Goal: Task Accomplishment & Management: Manage account settings

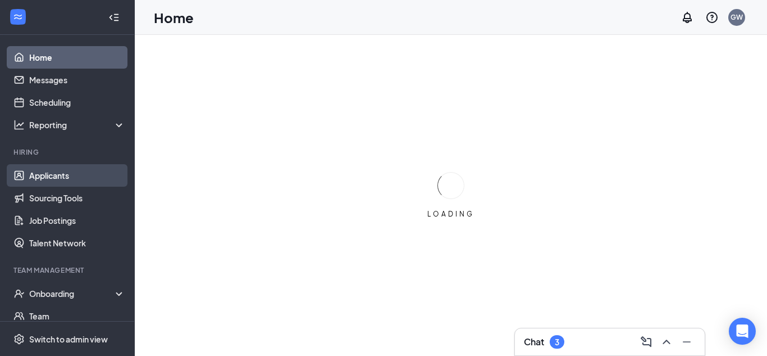
drag, startPoint x: 34, startPoint y: 182, endPoint x: 42, endPoint y: 185, distance: 8.6
click at [34, 182] on link "Applicants" at bounding box center [77, 175] width 96 height 22
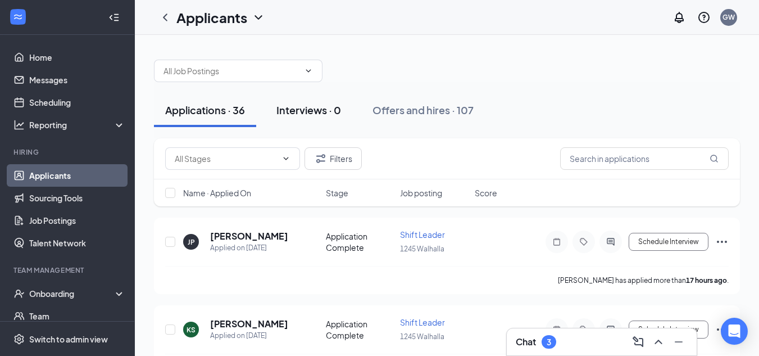
click at [321, 113] on div "Interviews · 0" at bounding box center [308, 110] width 65 height 14
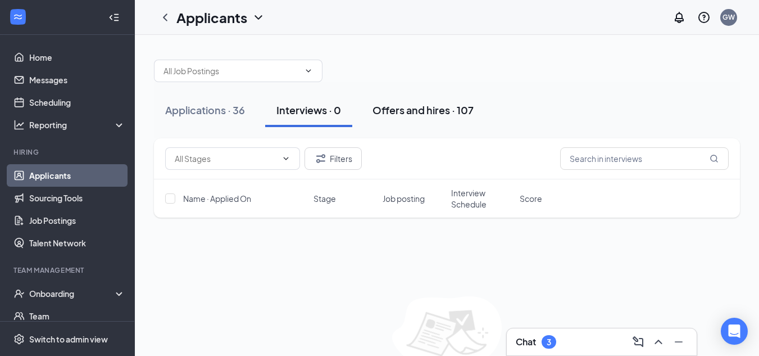
click at [398, 108] on div "Offers and hires · 107" at bounding box center [422, 110] width 101 height 14
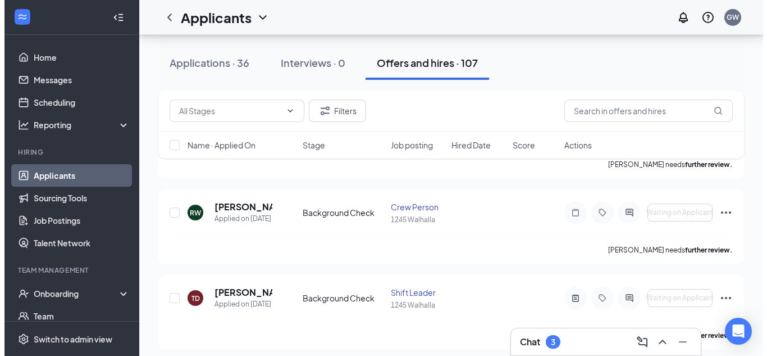
scroll to position [225, 0]
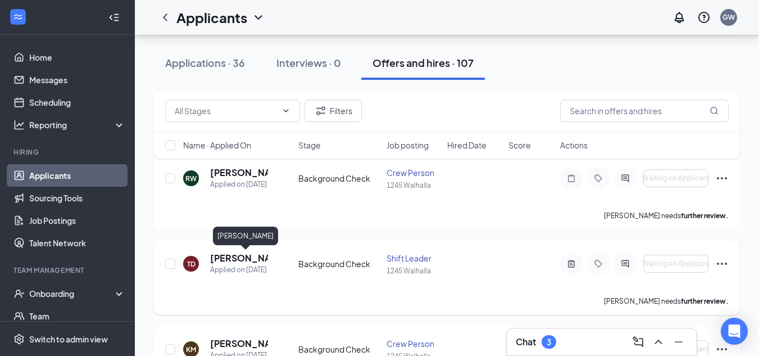
click at [219, 257] on h5 "[PERSON_NAME]" at bounding box center [239, 258] width 58 height 12
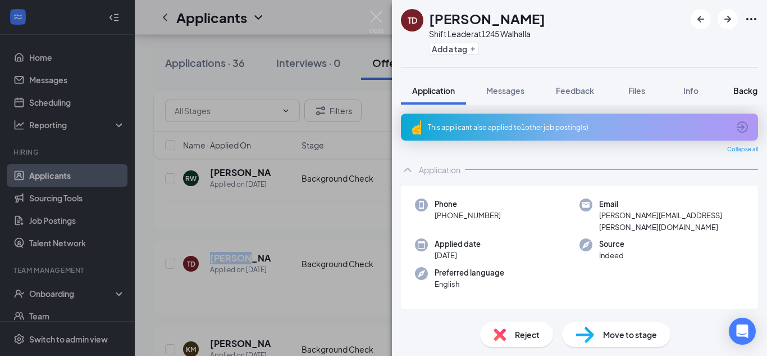
drag, startPoint x: 752, startPoint y: 88, endPoint x: 750, endPoint y: 98, distance: 10.2
click at [752, 88] on span "Background" at bounding box center [757, 90] width 46 height 10
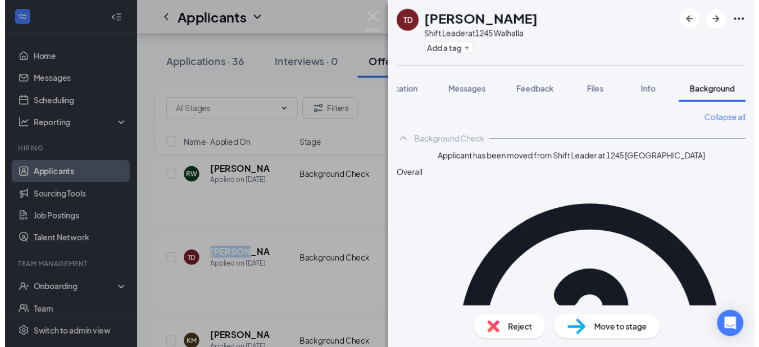
scroll to position [35, 0]
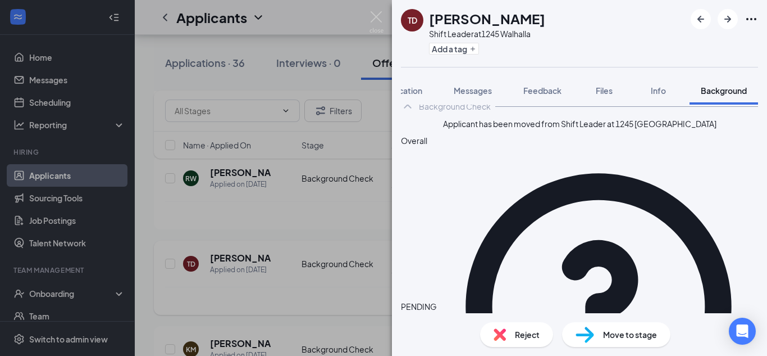
drag, startPoint x: 357, startPoint y: 297, endPoint x: 389, endPoint y: 270, distance: 42.7
click at [357, 298] on div "TD [PERSON_NAME] Shift Leader at 1245 Walhalla Add a tag Application Messages F…" at bounding box center [383, 178] width 767 height 356
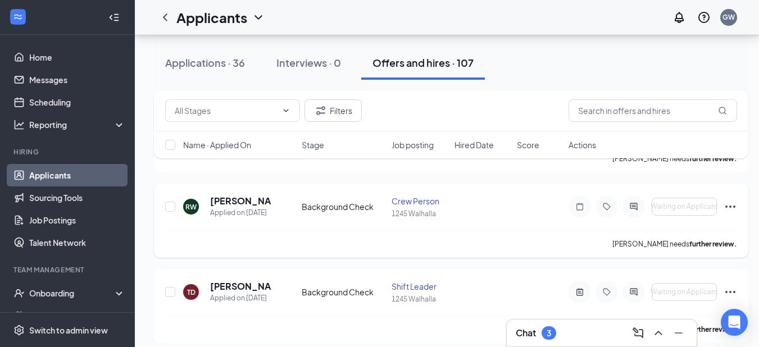
scroll to position [169, 0]
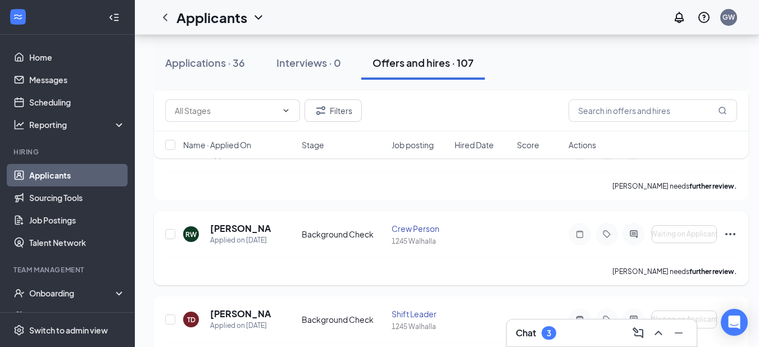
click at [427, 225] on div "Crew Person" at bounding box center [420, 228] width 56 height 11
